Goal: Task Accomplishment & Management: Use online tool/utility

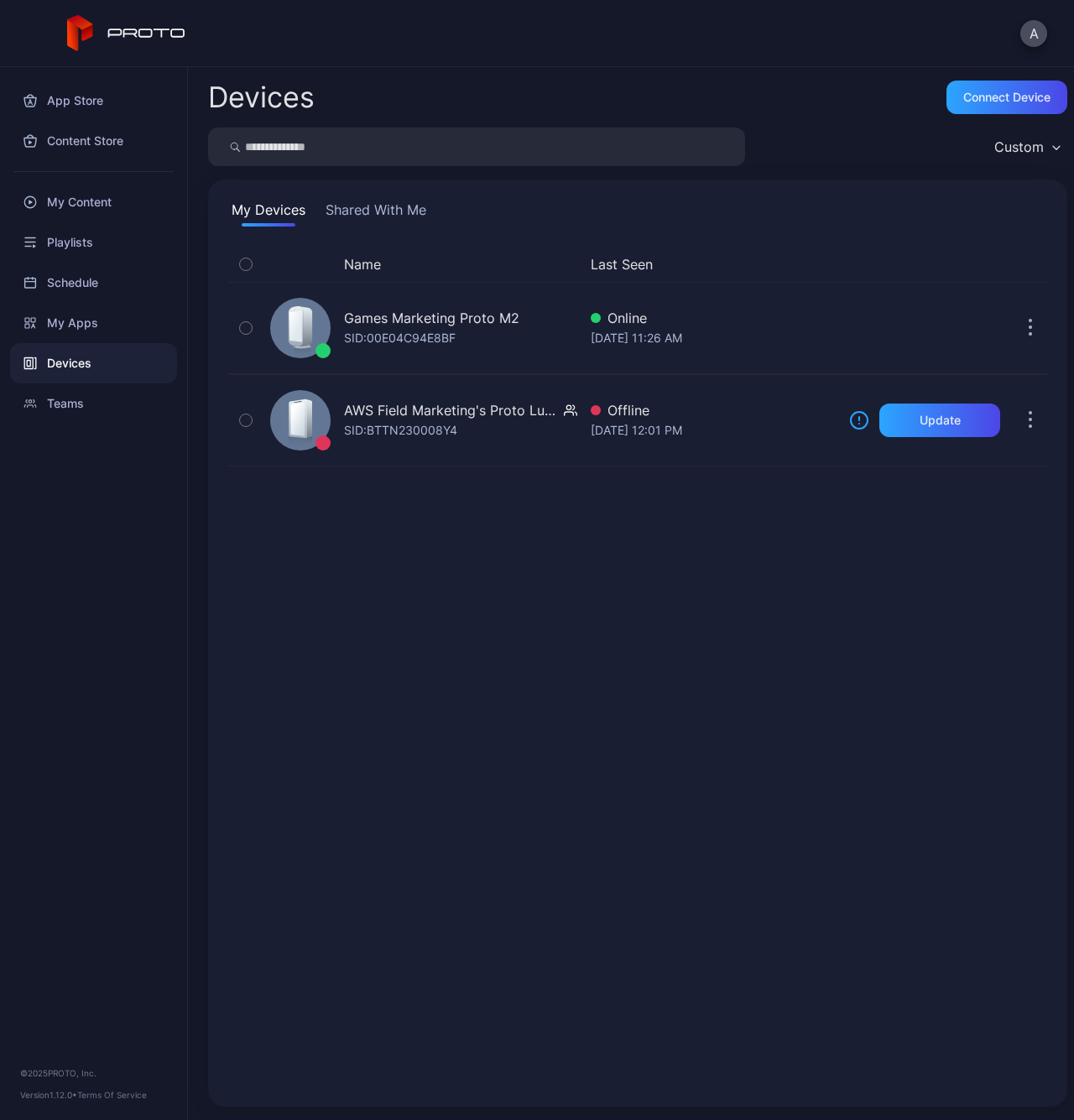
click at [106, 204] on div "My Content" at bounding box center [93, 201] width 167 height 40
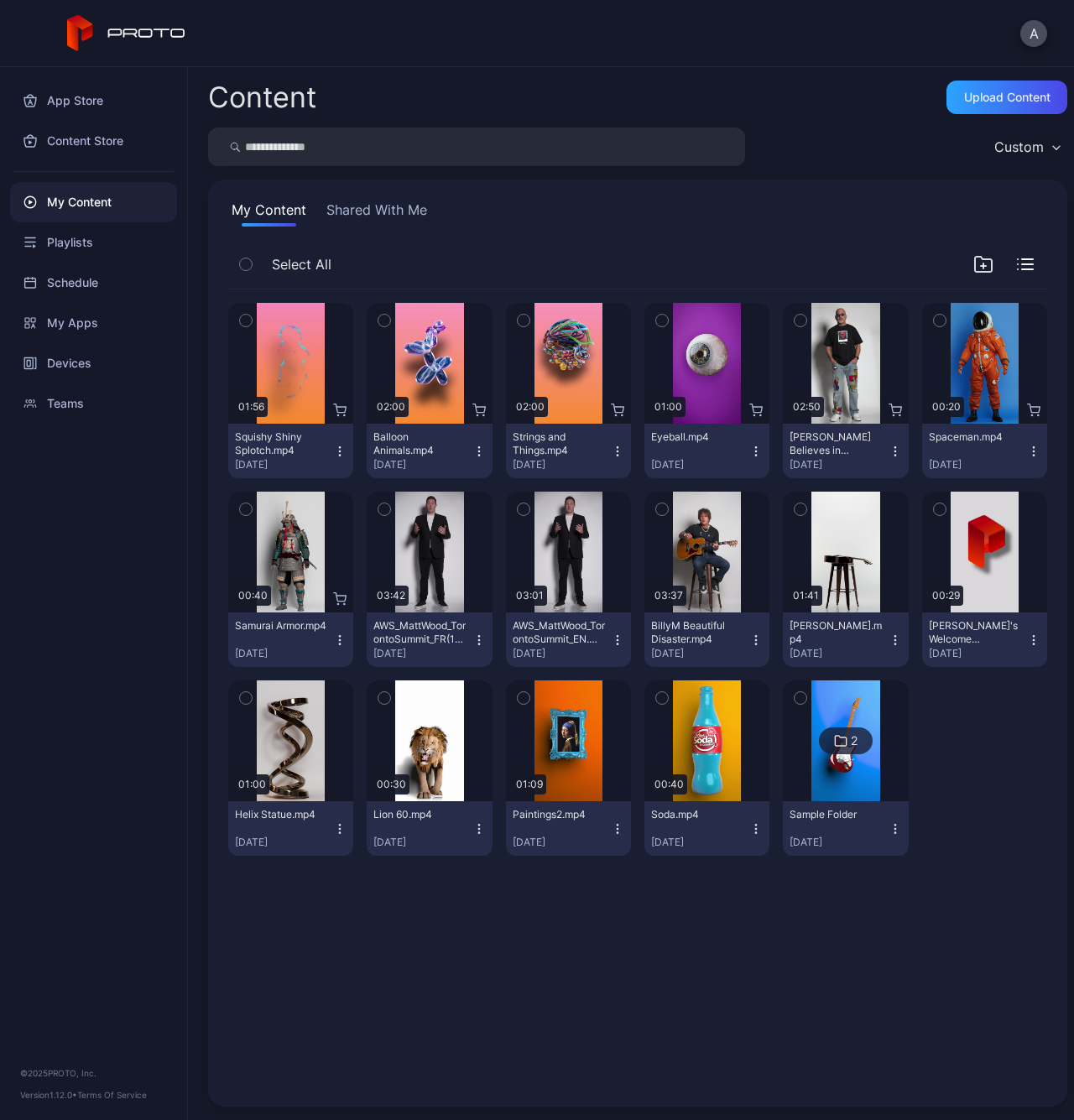
click at [658, 508] on div "button" at bounding box center [662, 509] width 14 height 14
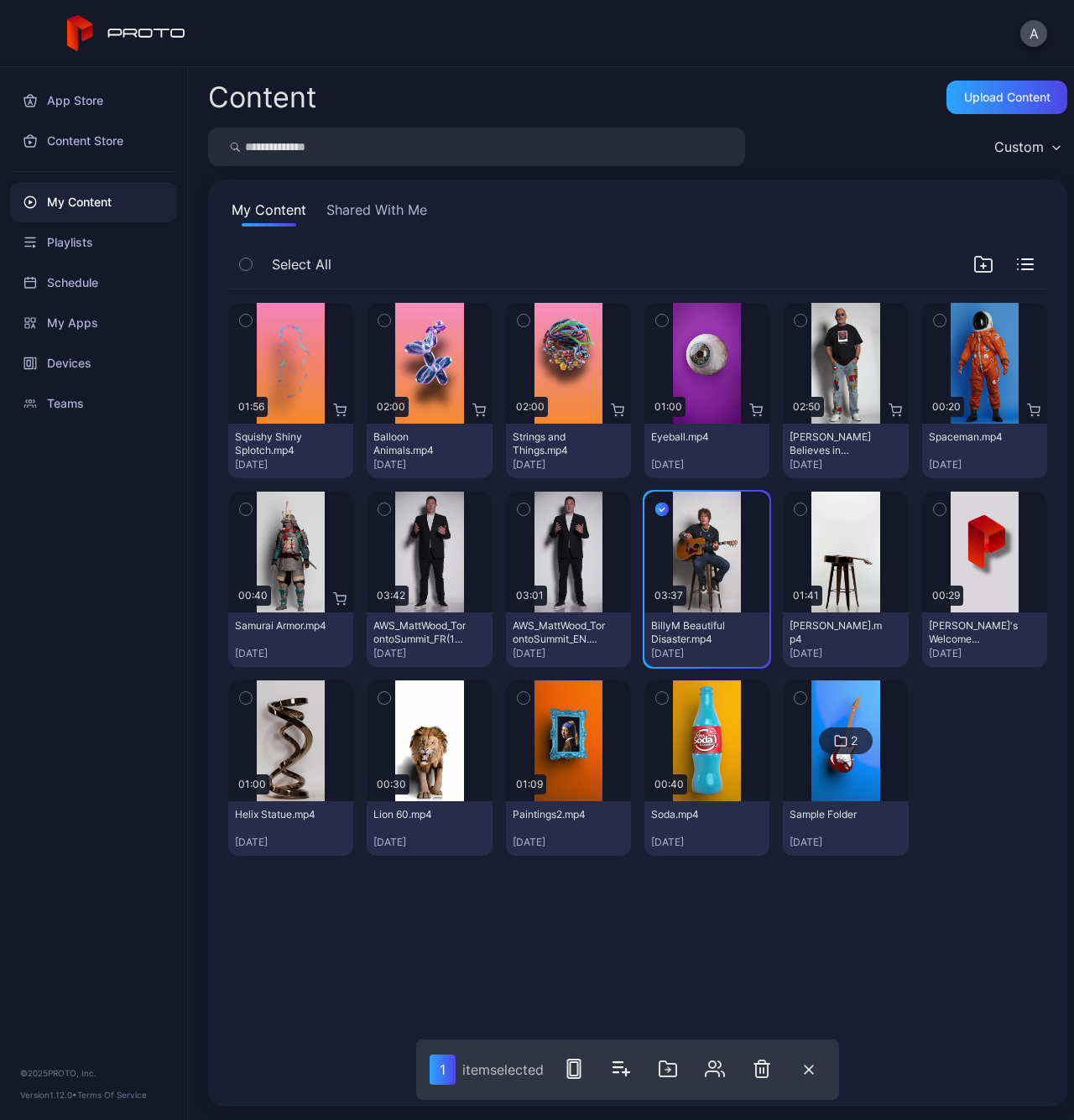
click at [655, 506] on icon "button" at bounding box center [662, 508] width 14 height 19
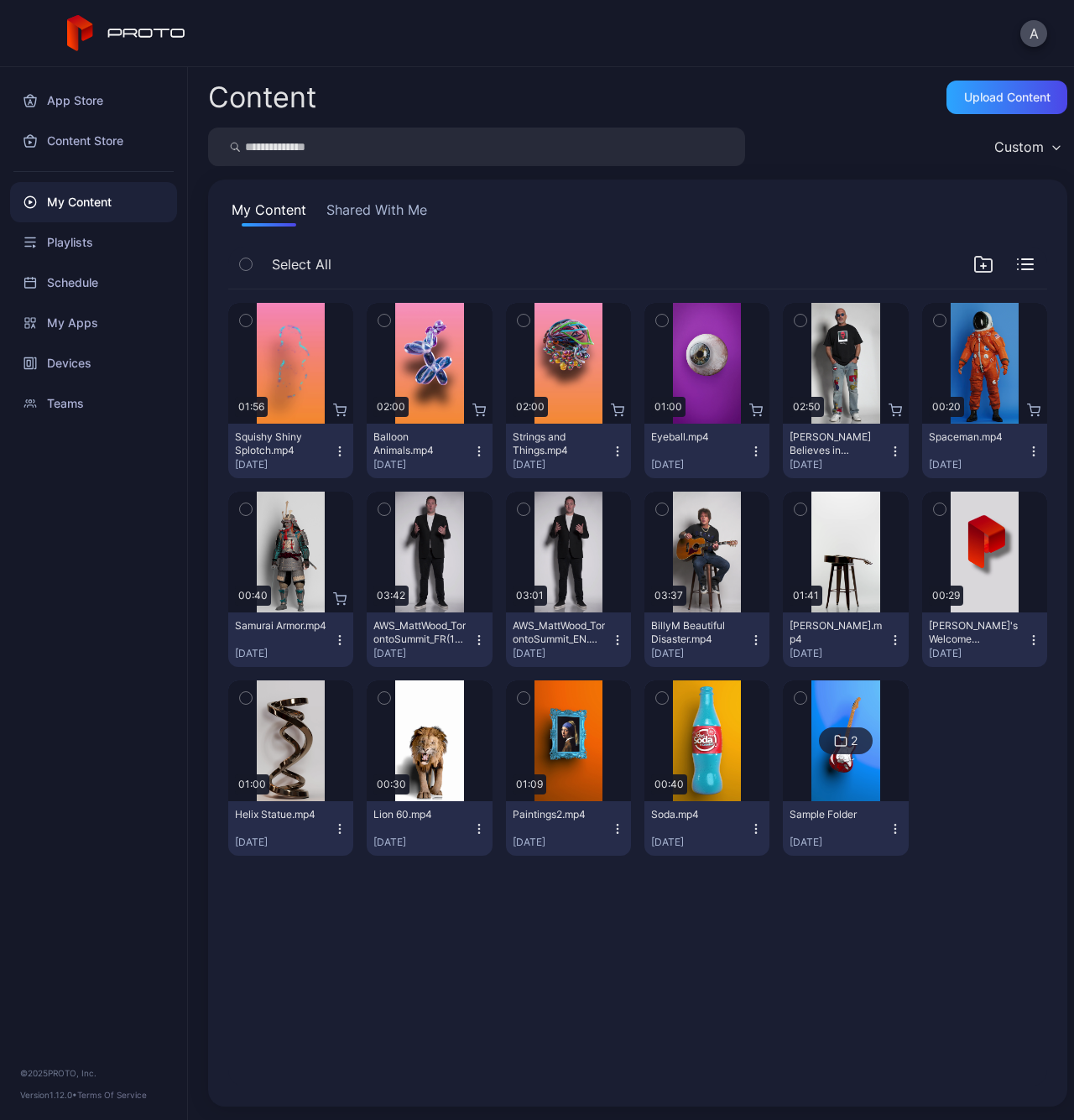
click at [749, 643] on icon "button" at bounding box center [756, 640] width 14 height 14
click at [902, 778] on div "Preview 01:56 Squishy Shiny Splotch.mp4 [DATE] Preview 02:00 Balloon Animals.mp…" at bounding box center [637, 579] width 819 height 579
click at [660, 510] on icon "button" at bounding box center [662, 509] width 4 height 3
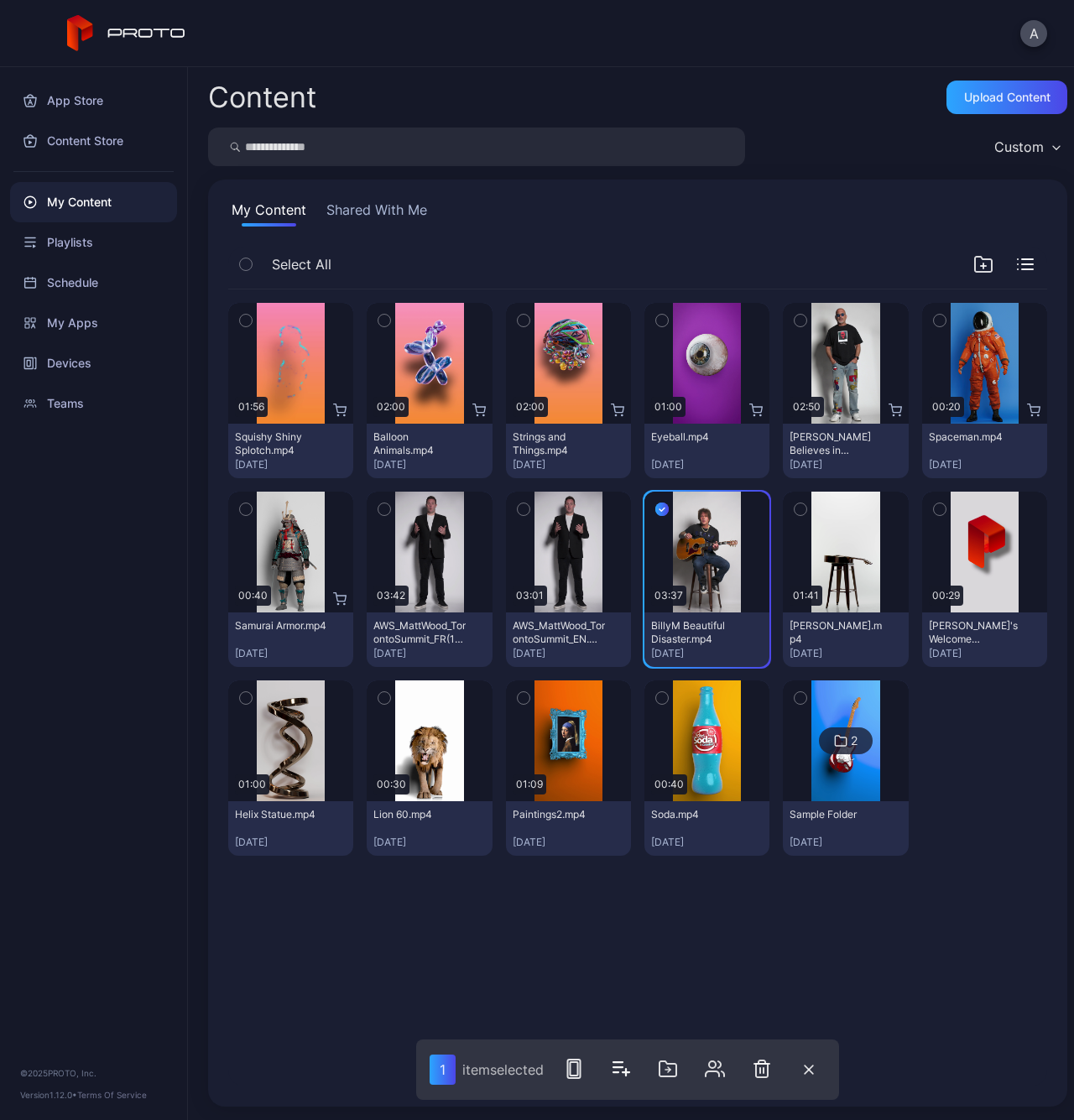
click at [506, 1066] on div "item selected" at bounding box center [503, 1069] width 81 height 17
click at [1008, 274] on div at bounding box center [1003, 264] width 61 height 21
click at [1022, 264] on icon "button" at bounding box center [1027, 264] width 11 height 0
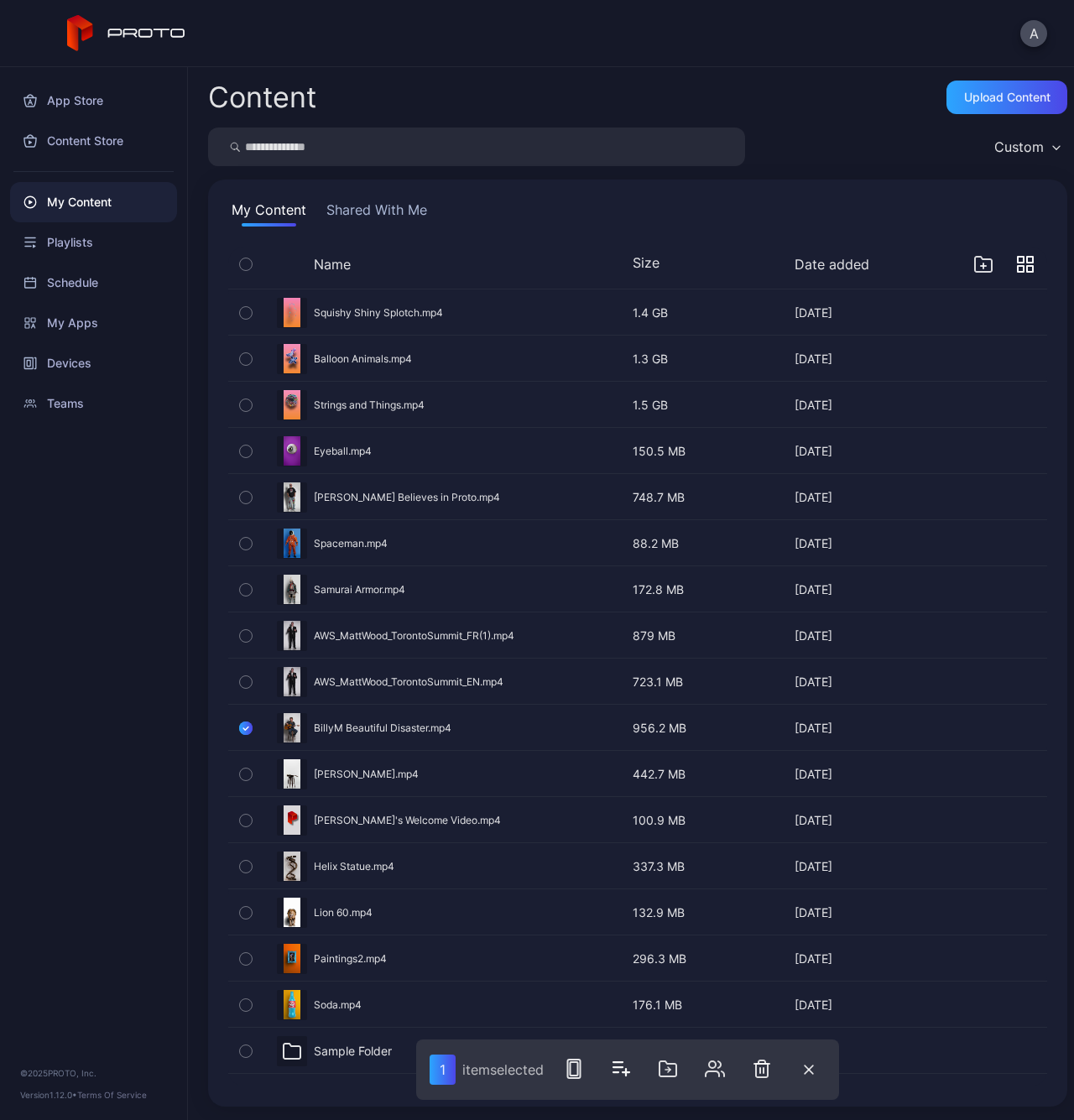
click at [1027, 266] on icon "button" at bounding box center [1030, 269] width 6 height 6
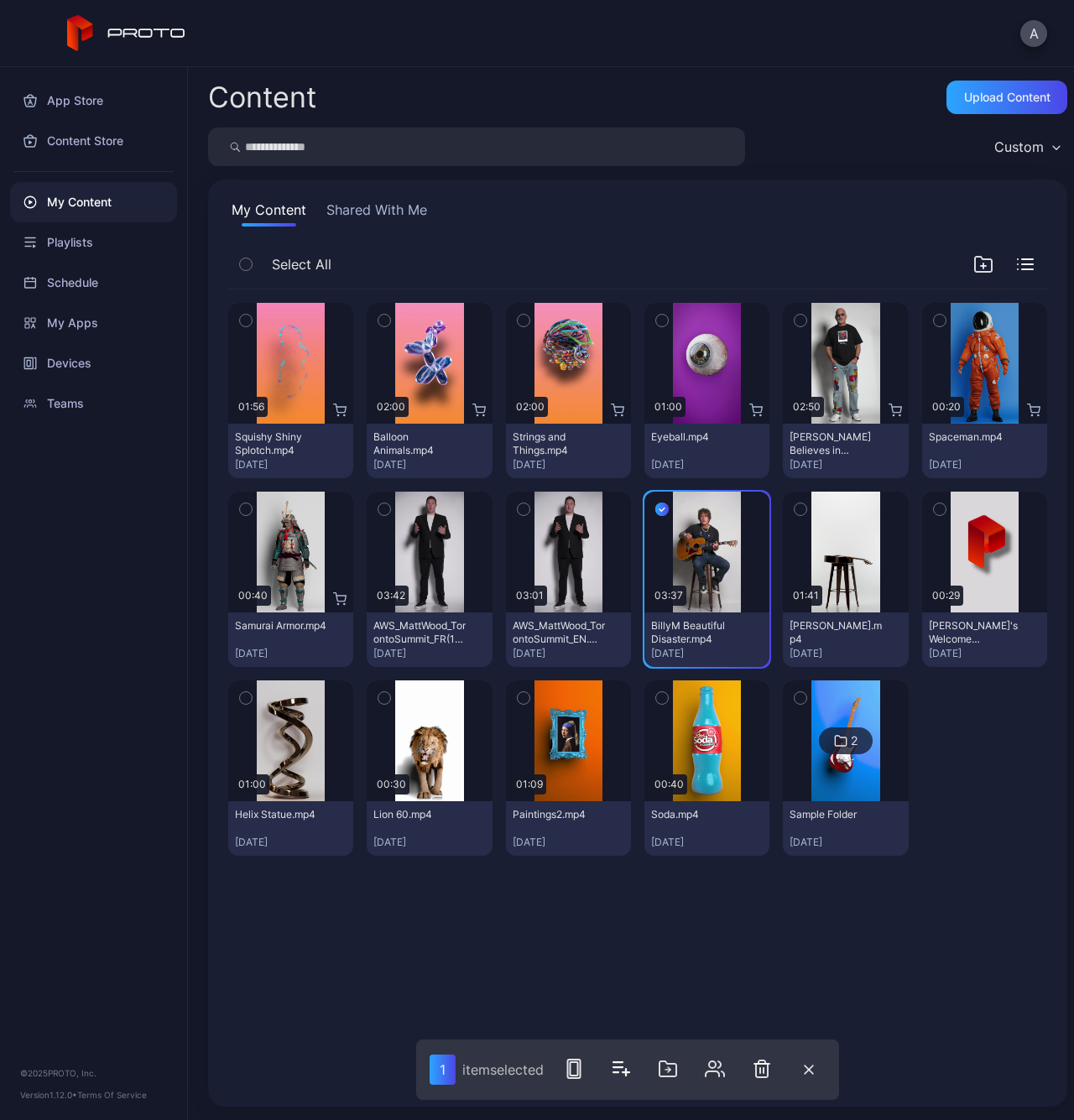
click at [251, 264] on icon "button" at bounding box center [245, 264] width 12 height 19
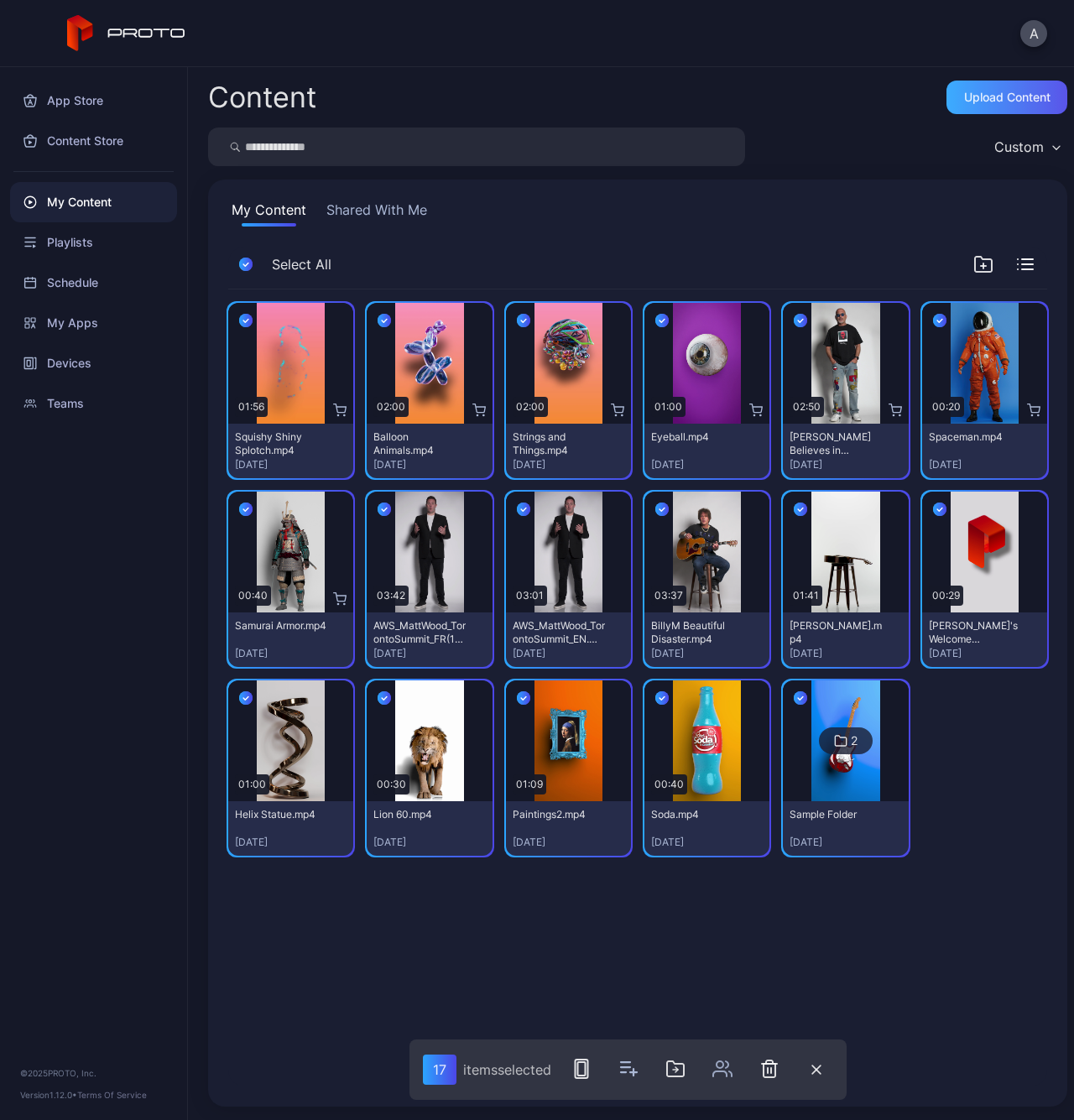
click at [986, 98] on div "Upload Content" at bounding box center [1007, 97] width 86 height 14
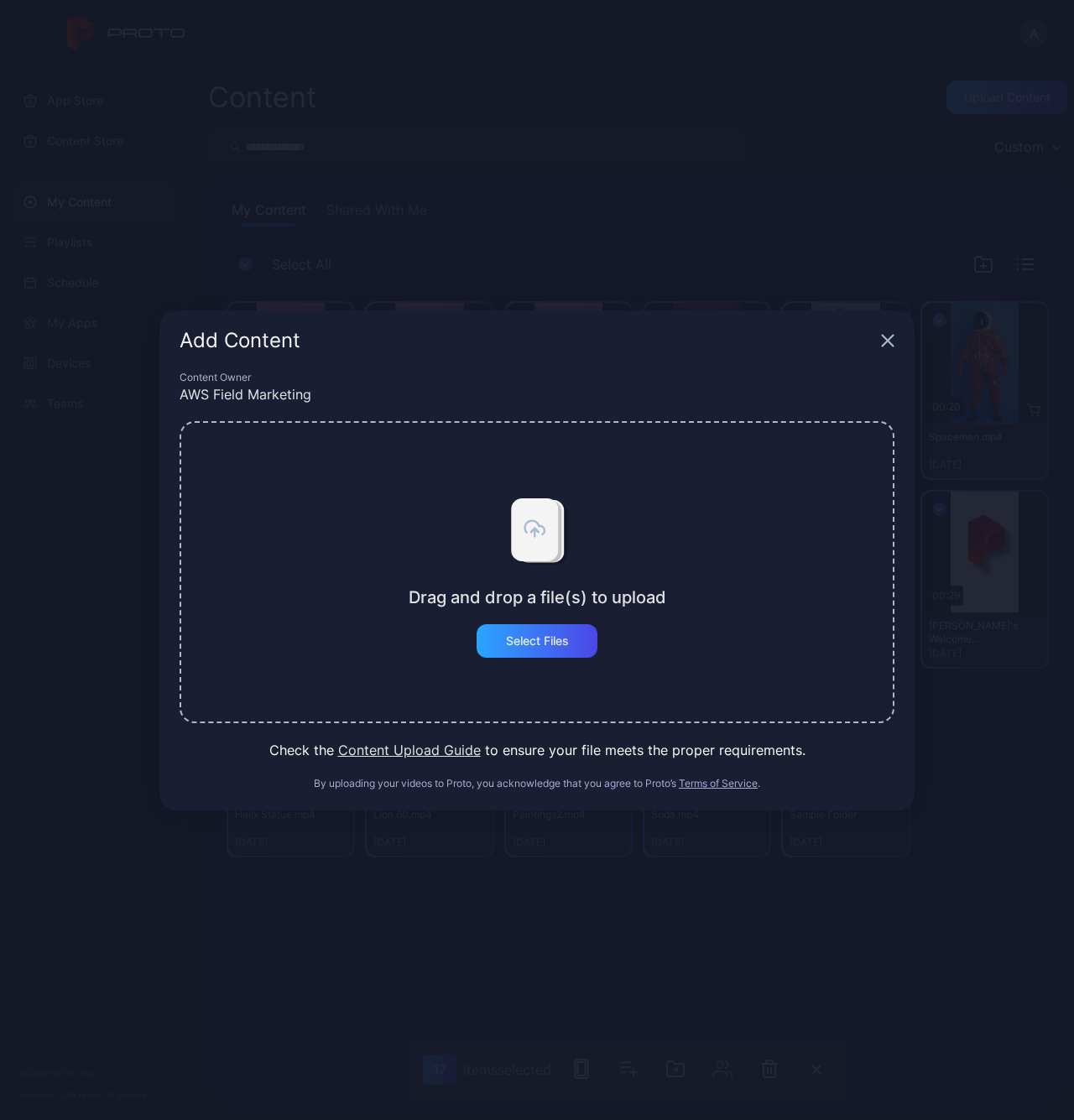
click at [886, 348] on div "Add Content" at bounding box center [536, 341] width 755 height 61
click at [889, 344] on icon "button" at bounding box center [887, 340] width 11 height 11
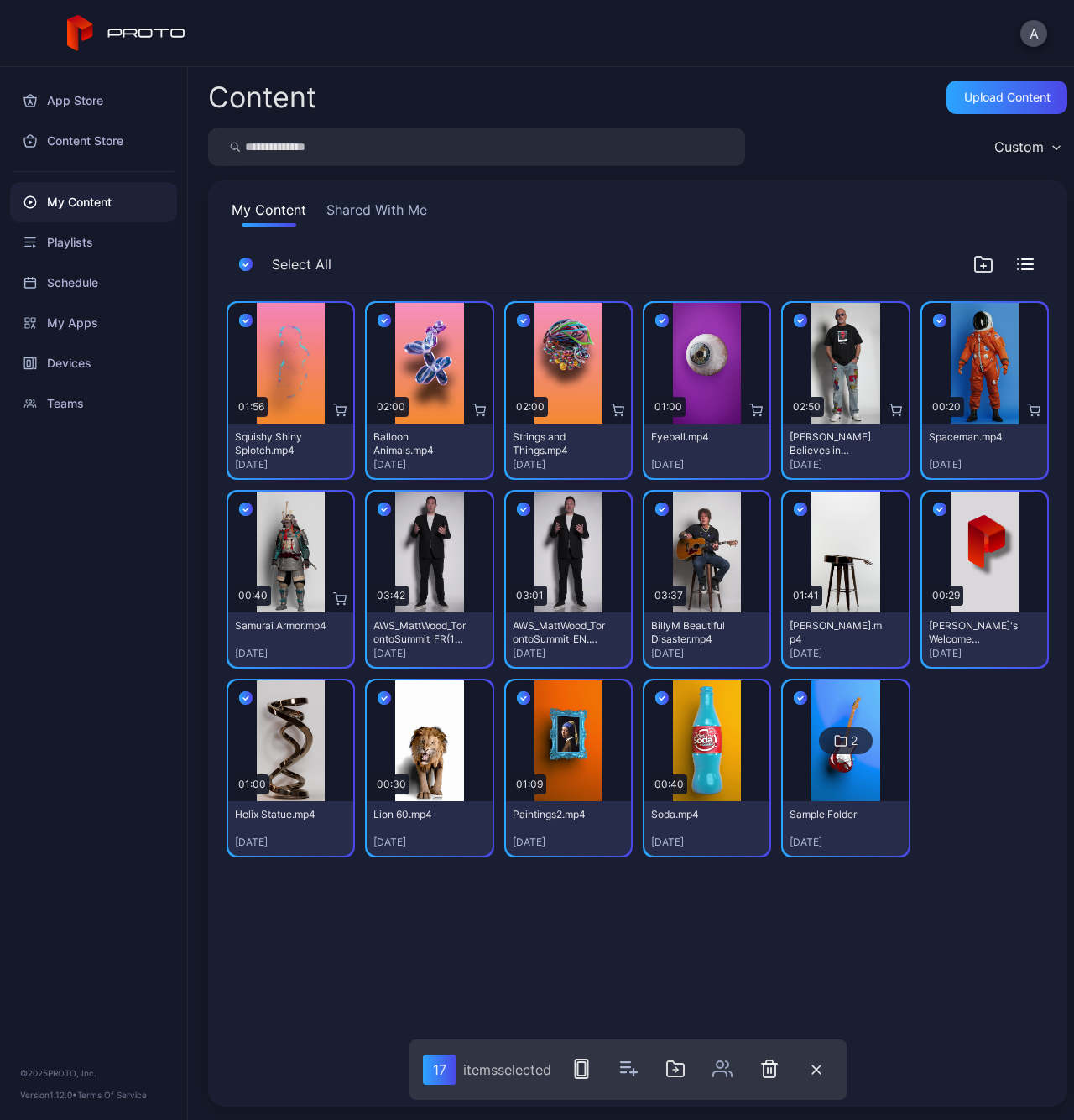
click at [392, 210] on button "Shared With Me" at bounding box center [376, 212] width 107 height 27
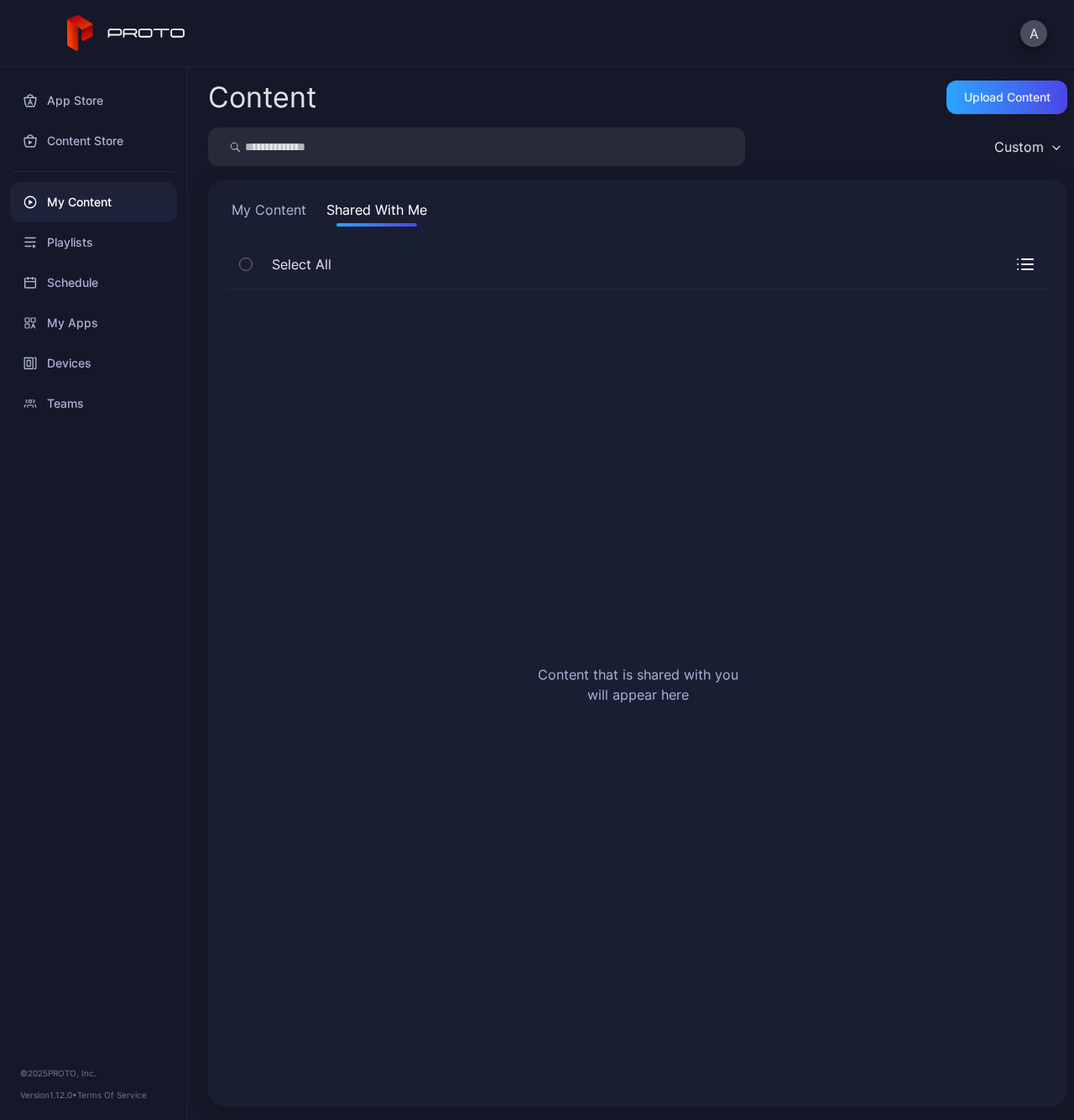
click at [279, 210] on button "My Content" at bounding box center [268, 212] width 81 height 27
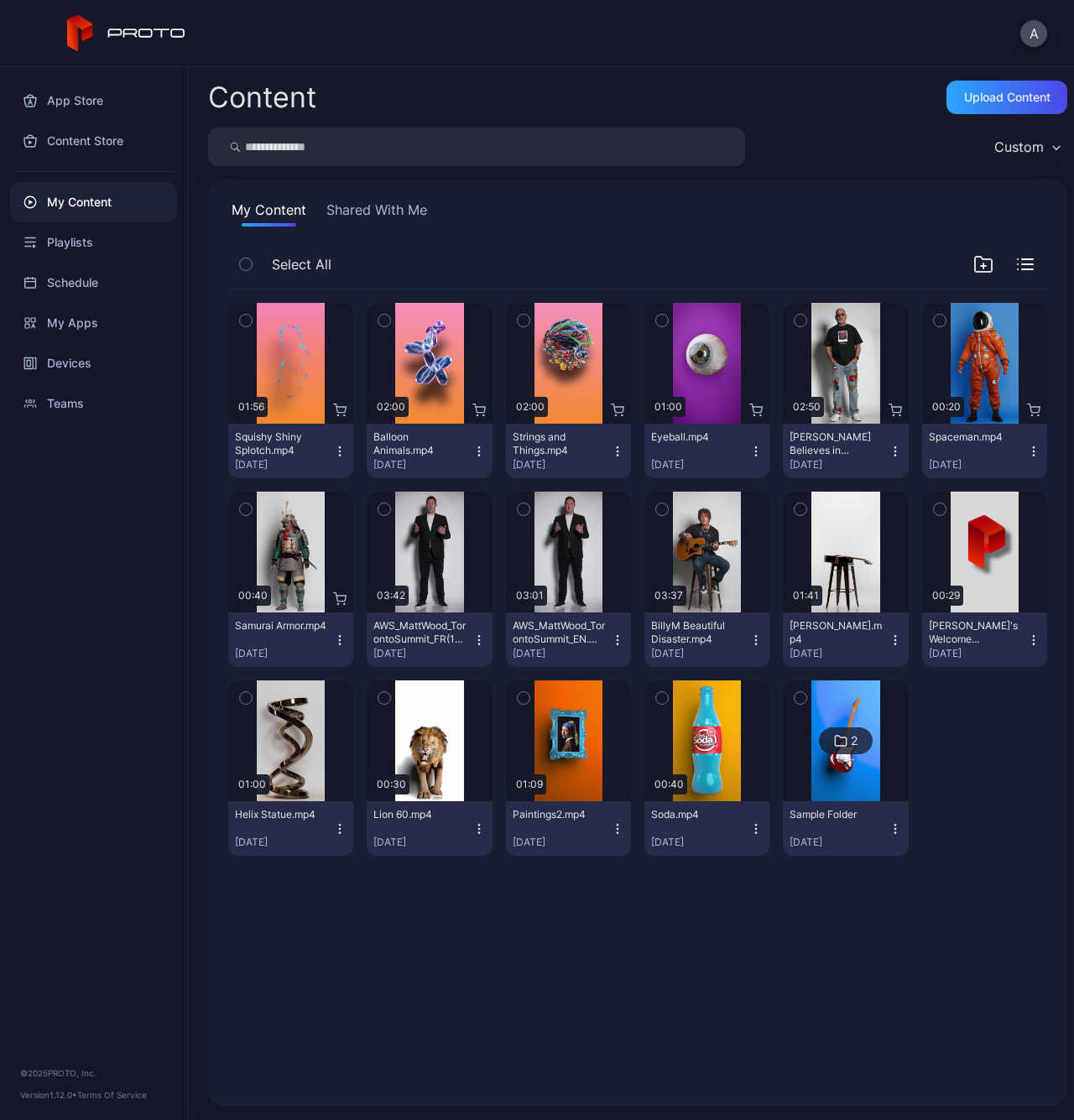
click at [749, 643] on icon "button" at bounding box center [756, 640] width 14 height 14
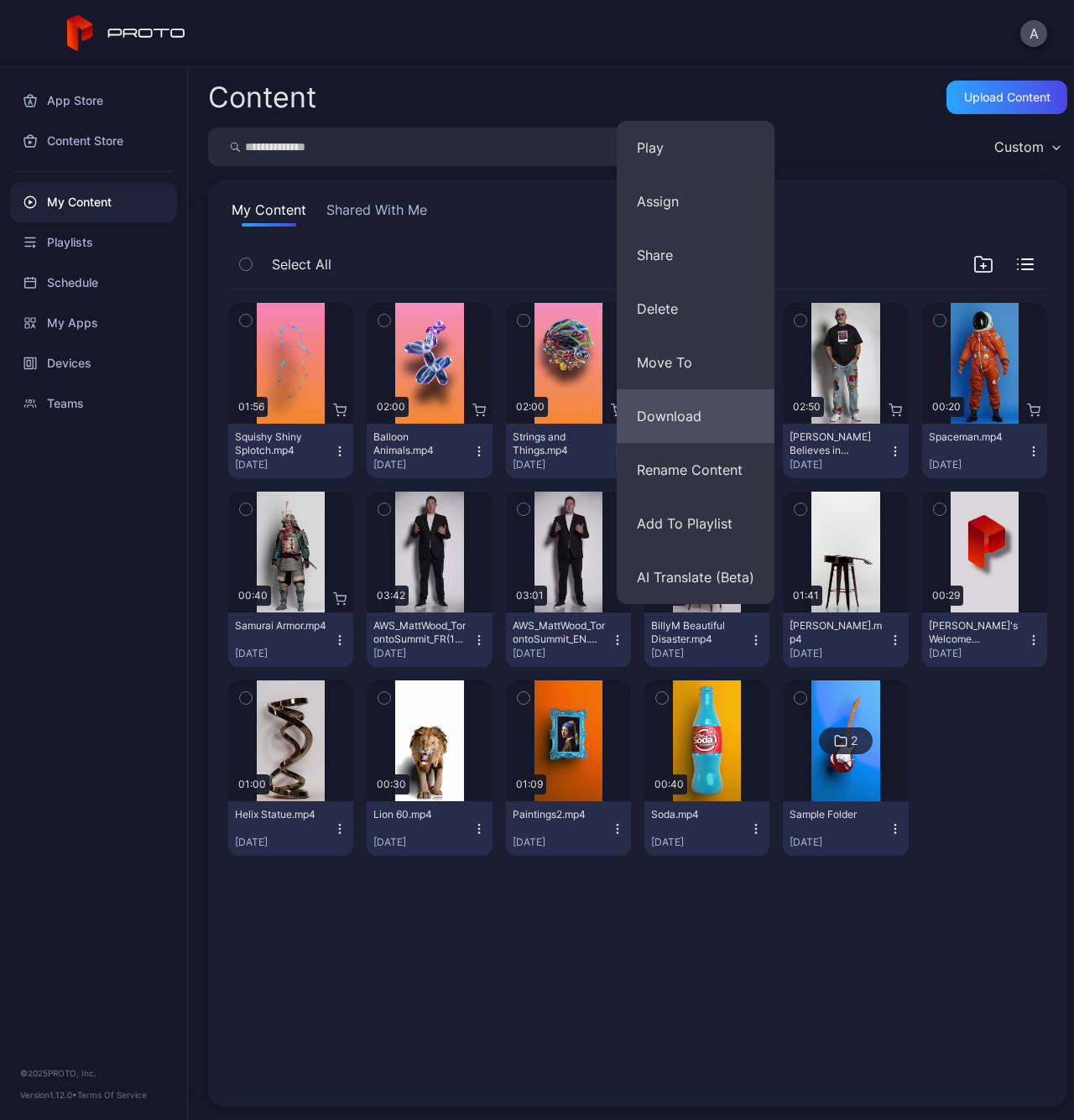
click at [695, 407] on button "Download" at bounding box center [695, 416] width 158 height 54
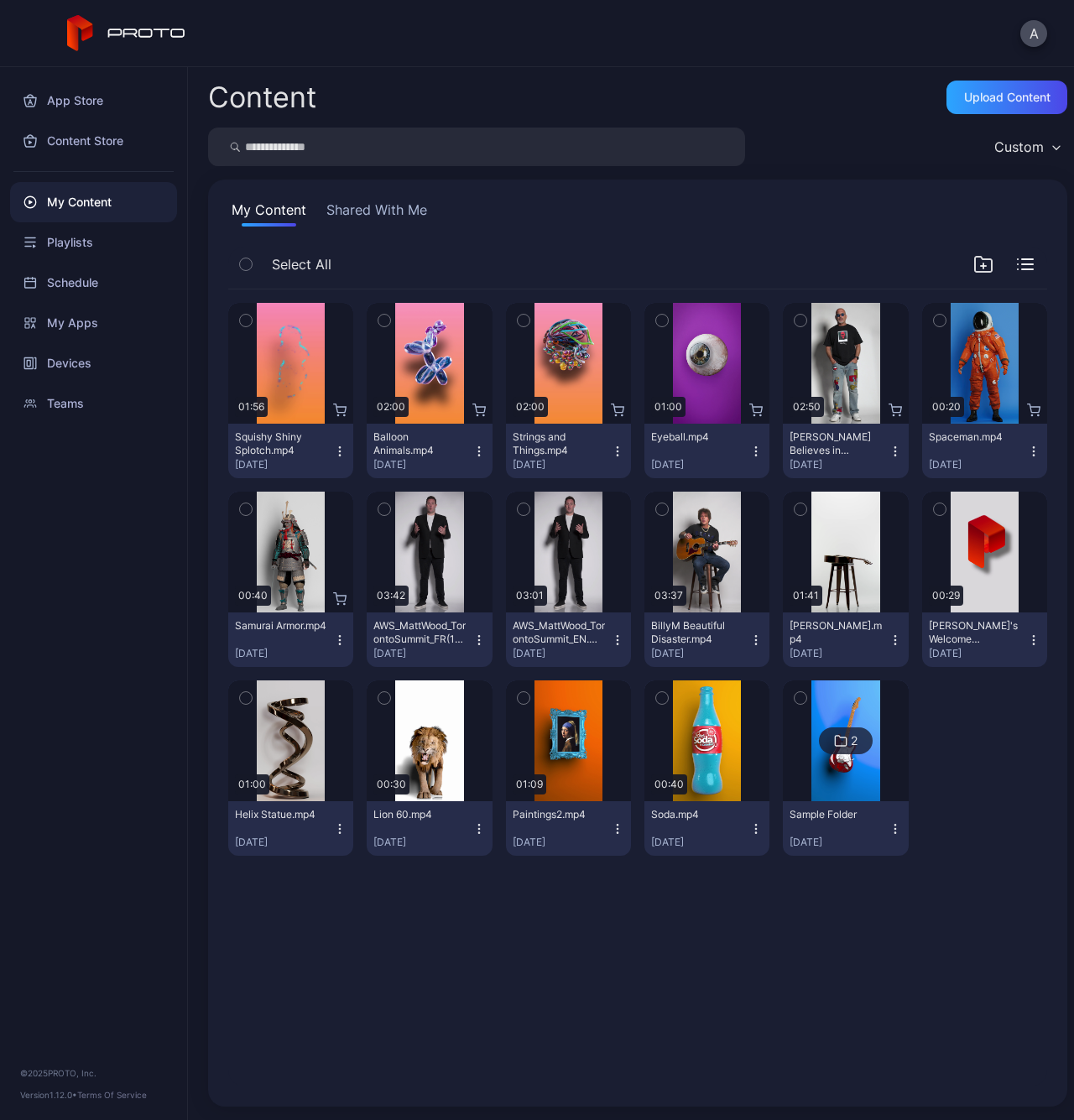
click at [888, 453] on icon "button" at bounding box center [895, 452] width 14 height 14
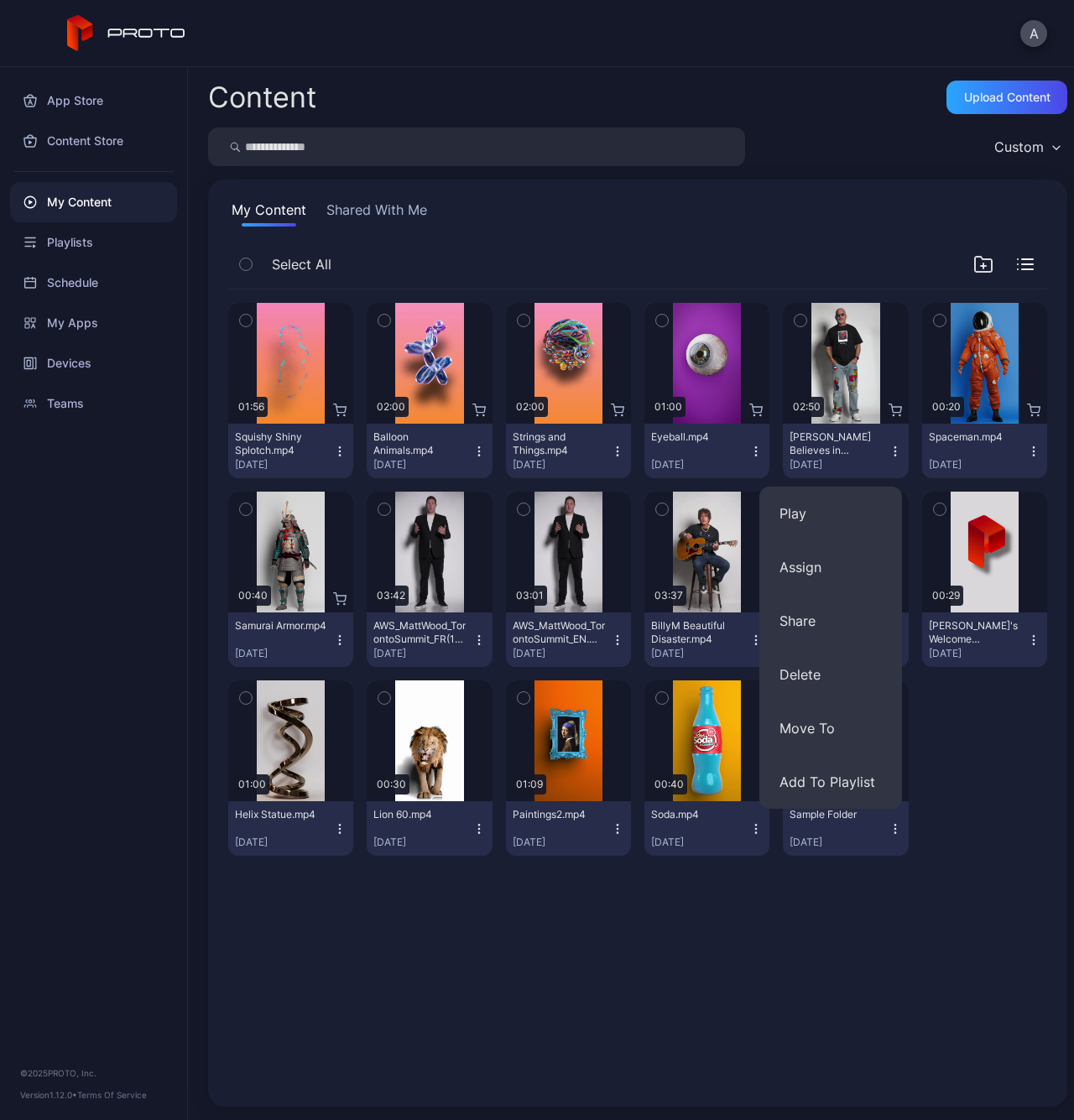
click at [947, 773] on div at bounding box center [984, 768] width 125 height 176
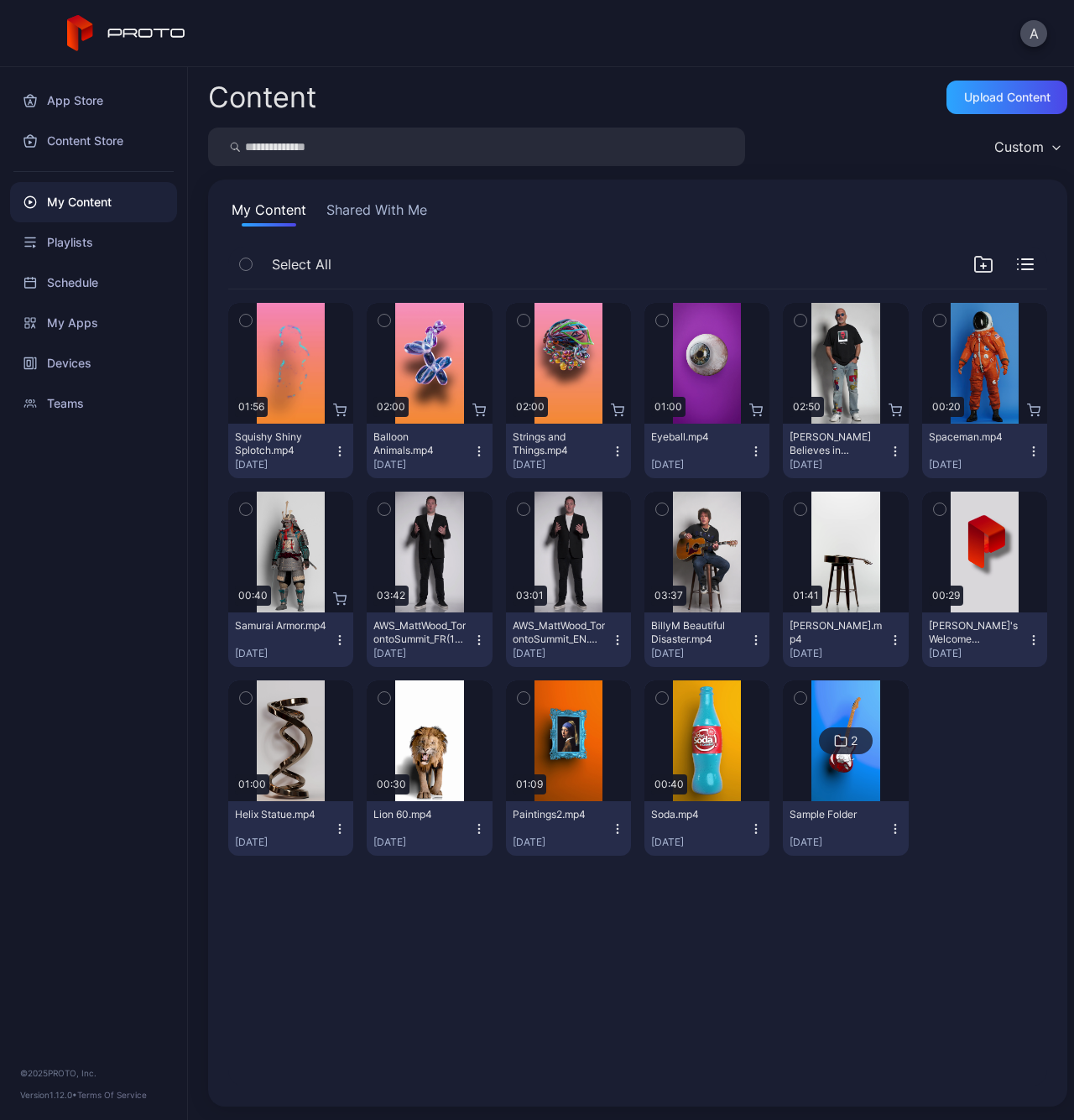
click at [888, 454] on icon "button" at bounding box center [895, 452] width 14 height 14
click at [858, 252] on div "Select All" at bounding box center [637, 268] width 819 height 43
click at [656, 513] on icon "button" at bounding box center [662, 508] width 12 height 19
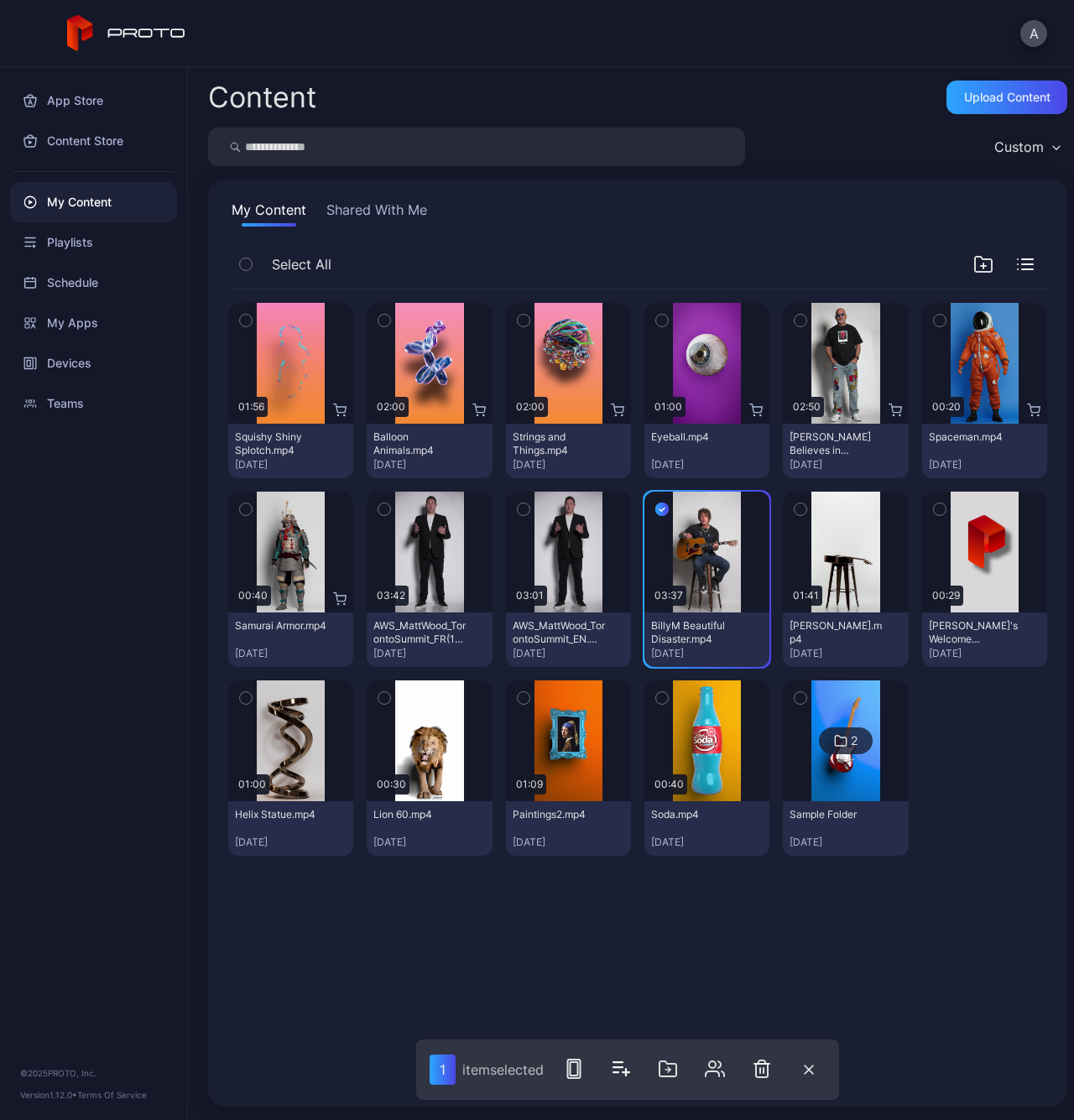
click at [307, 260] on span "Select All" at bounding box center [301, 264] width 60 height 21
click at [249, 264] on icon "button" at bounding box center [245, 264] width 12 height 19
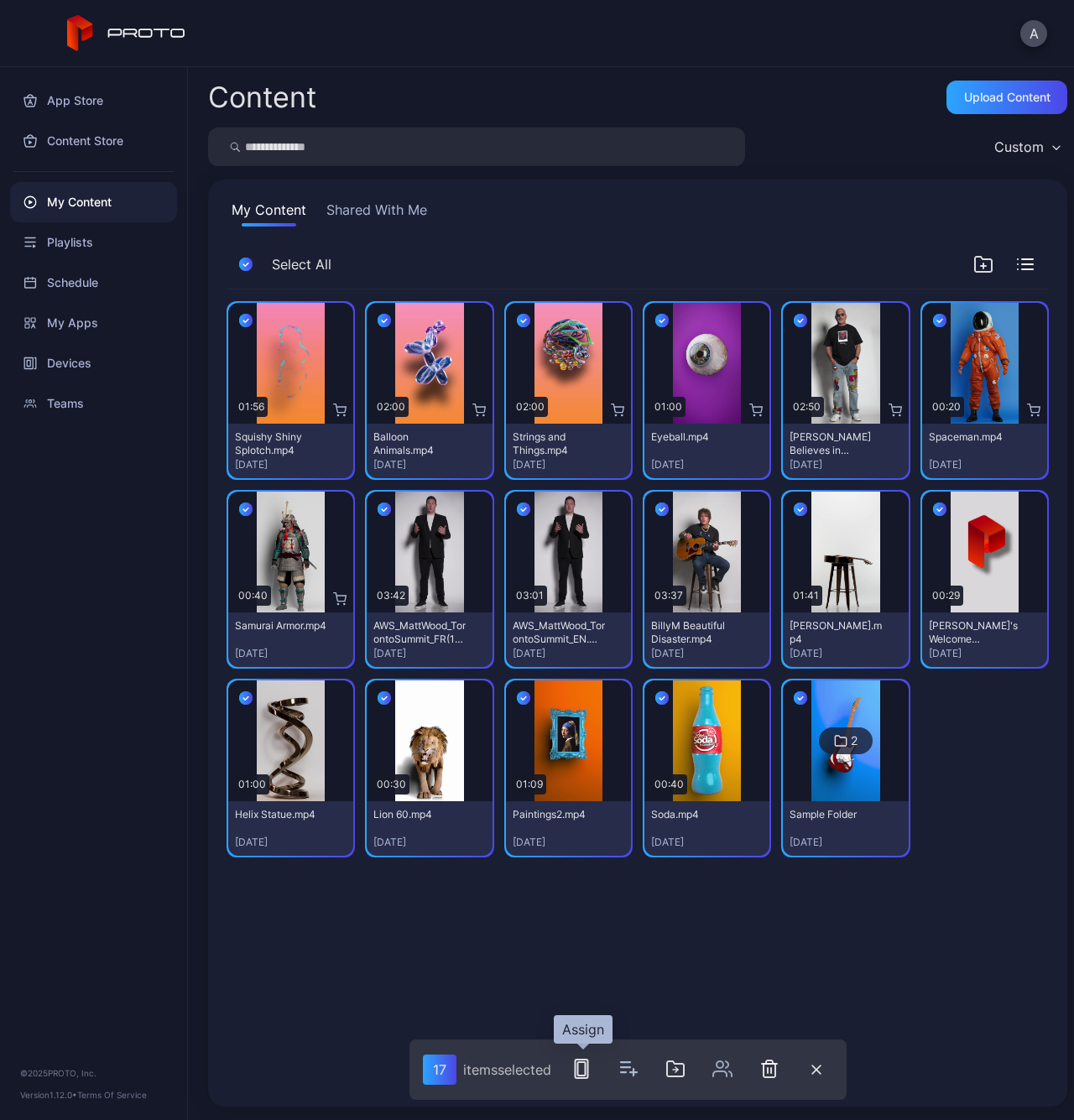
click at [573, 1067] on icon "button" at bounding box center [581, 1068] width 21 height 21
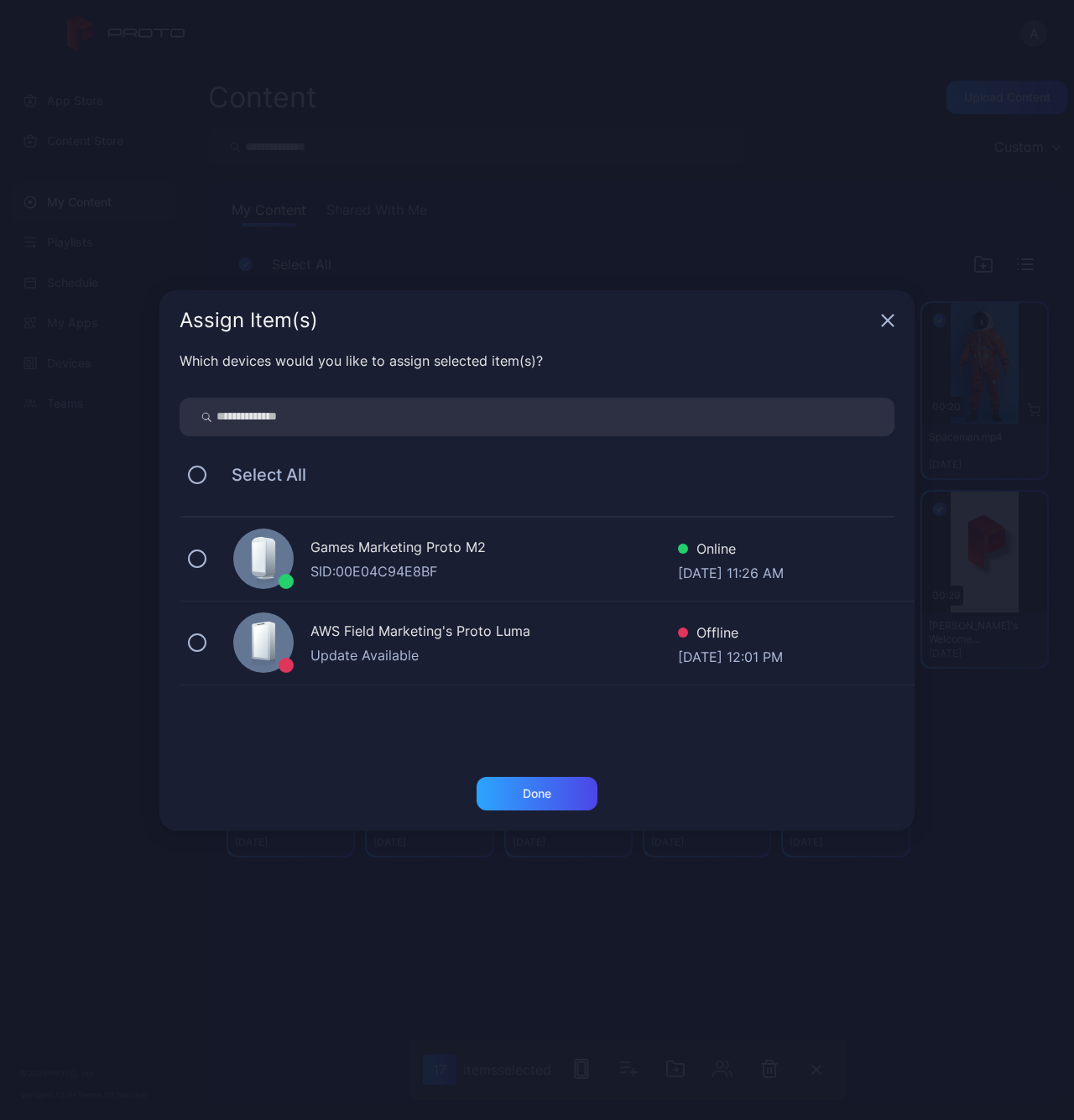
click at [412, 566] on div "SID: 00E04C94E8BF" at bounding box center [494, 571] width 367 height 21
click at [545, 796] on div "Done" at bounding box center [536, 794] width 28 height 14
